Goal: Information Seeking & Learning: Learn about a topic

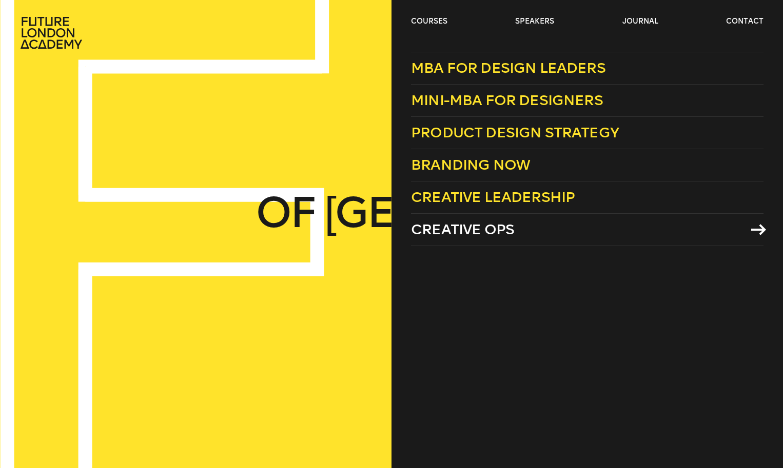
click at [474, 236] on span "Creative Ops" at bounding box center [462, 229] width 103 height 17
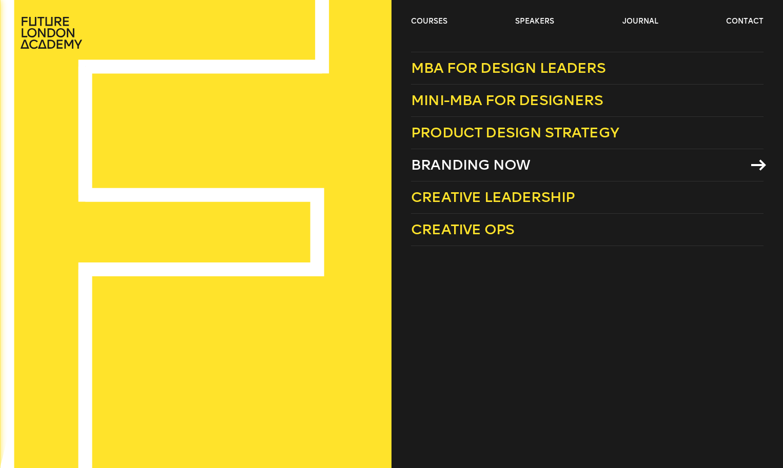
click at [480, 166] on span "Branding Now" at bounding box center [470, 164] width 119 height 17
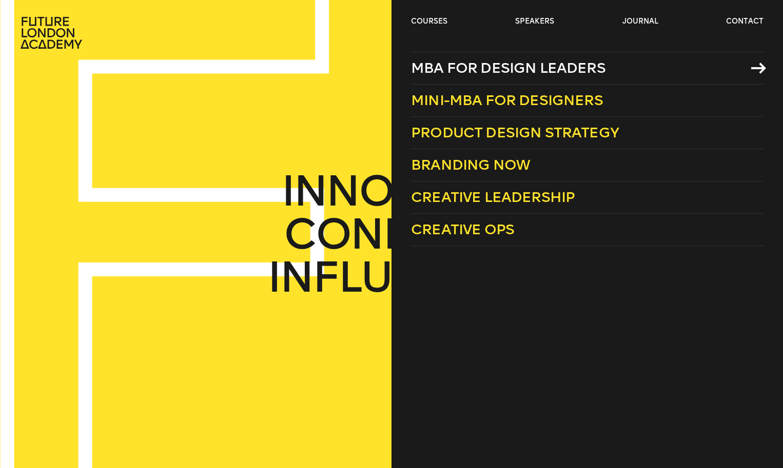
click at [457, 72] on span "MBA for Design Leaders" at bounding box center [508, 67] width 194 height 17
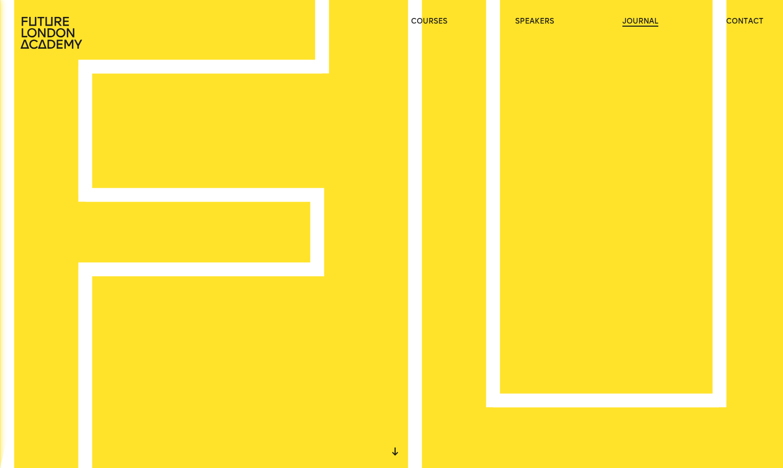
click at [643, 21] on link "journal" at bounding box center [640, 21] width 36 height 10
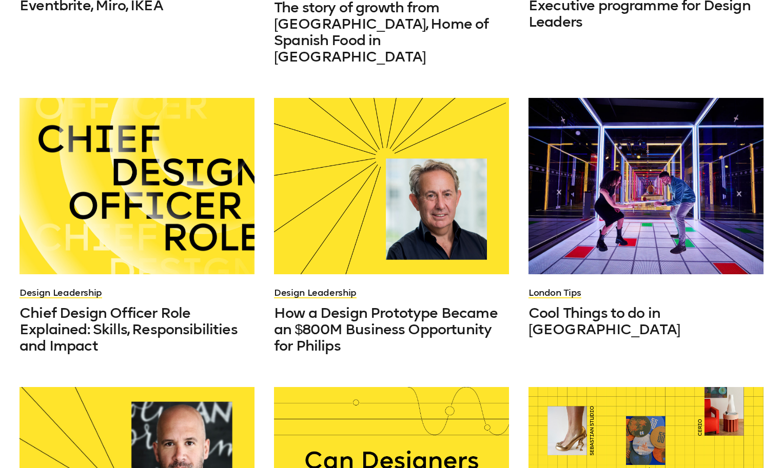
scroll to position [542, 0]
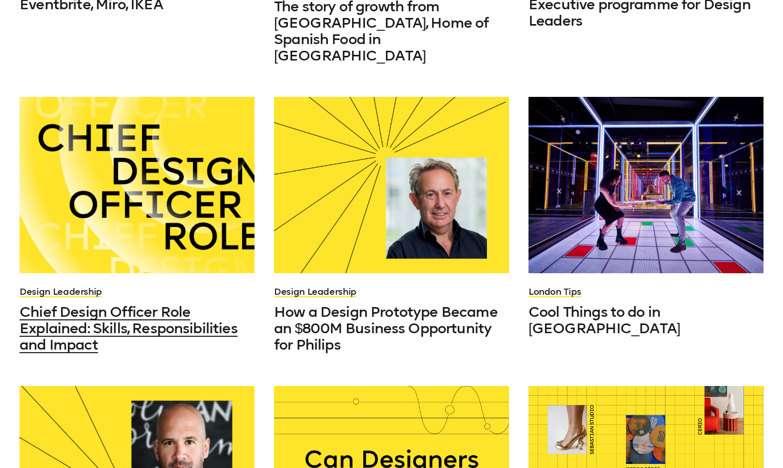
click at [151, 304] on span "Chief Design Officer Role Explained: Skills, Responsibilities and Impact" at bounding box center [128, 329] width 218 height 50
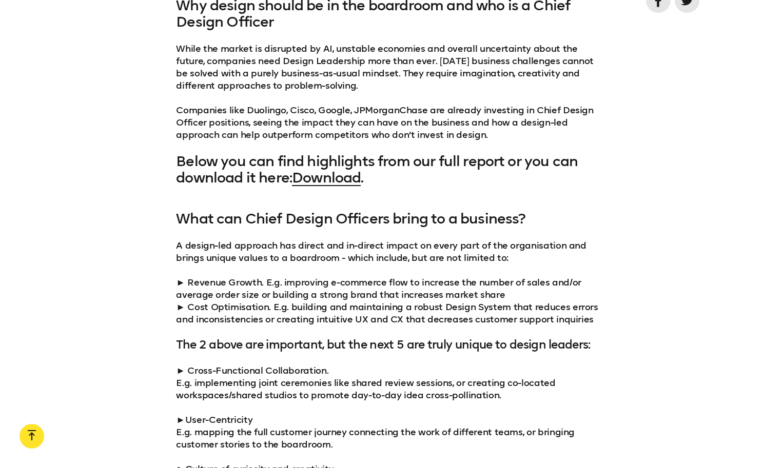
scroll to position [931, 0]
